Goal: Transaction & Acquisition: Subscribe to service/newsletter

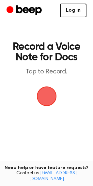
click at [78, 9] on link "Log in" at bounding box center [73, 11] width 26 height 14
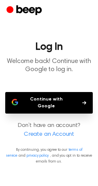
click at [51, 97] on button "Continue with Google" at bounding box center [48, 102] width 87 height 21
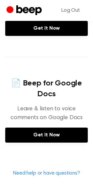
scroll to position [258, 0]
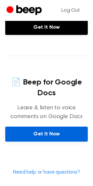
click at [43, 133] on link "Get It Now" at bounding box center [46, 133] width 82 height 15
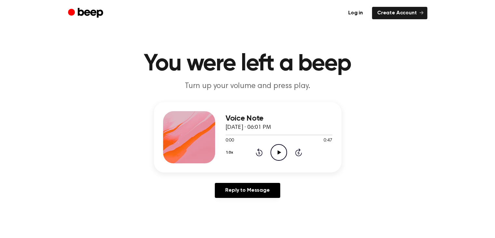
click at [280, 156] on icon "Play Audio" at bounding box center [278, 152] width 17 height 17
